Goal: Task Accomplishment & Management: Use online tool/utility

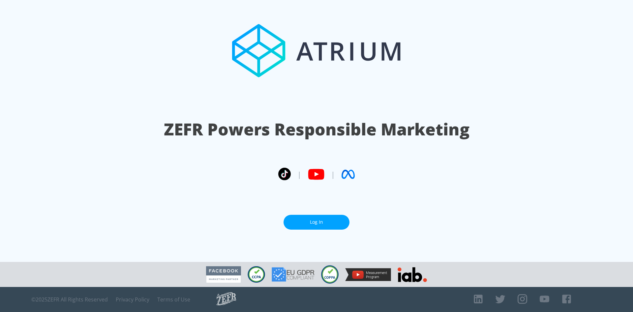
click at [303, 218] on link "Log In" at bounding box center [317, 222] width 66 height 15
click at [304, 219] on link "Log In" at bounding box center [317, 222] width 66 height 15
click at [325, 224] on link "Log In" at bounding box center [317, 222] width 66 height 15
